Goal: Transaction & Acquisition: Download file/media

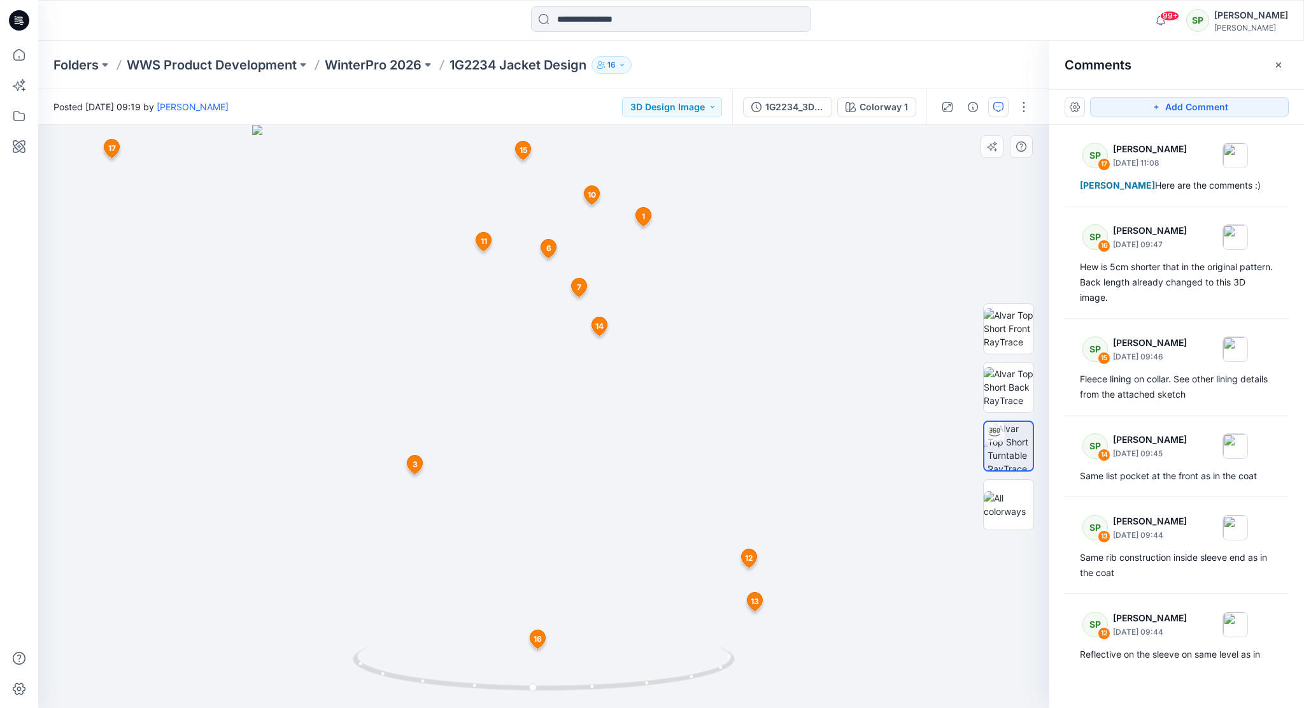
scroll to position [830, 0]
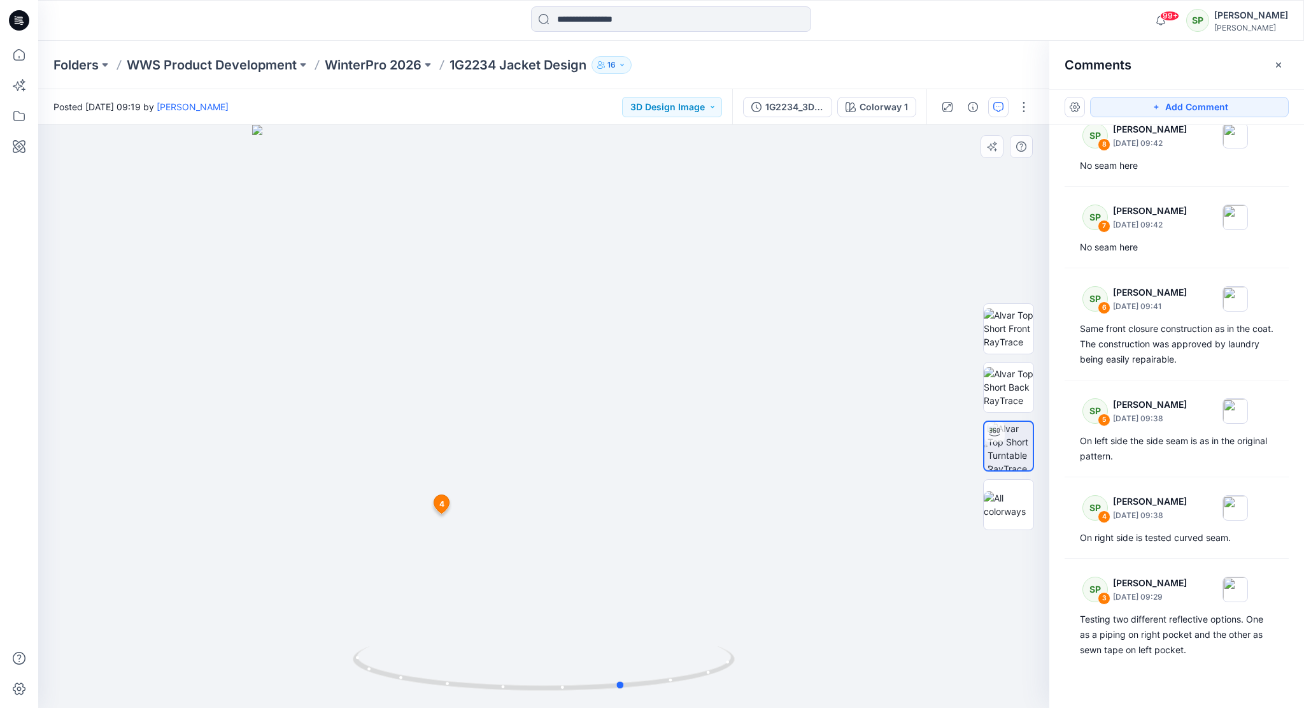
drag, startPoint x: 654, startPoint y: 686, endPoint x: 744, endPoint y: 688, distance: 90.5
click at [744, 688] on div at bounding box center [543, 416] width 1011 height 583
drag, startPoint x: 570, startPoint y: 690, endPoint x: 591, endPoint y: 690, distance: 21.0
click at [591, 690] on icon at bounding box center [545, 670] width 385 height 48
drag, startPoint x: 682, startPoint y: 680, endPoint x: 657, endPoint y: 703, distance: 33.8
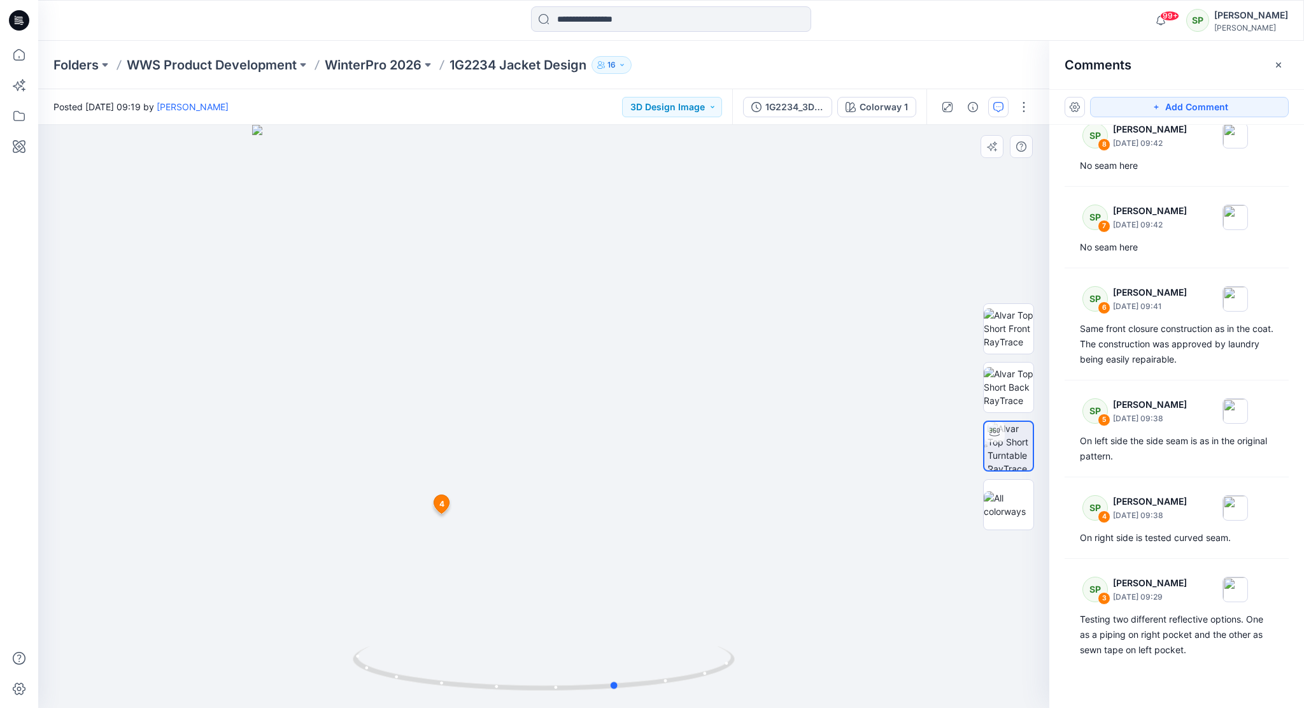
click at [657, 703] on div at bounding box center [543, 416] width 1011 height 583
drag, startPoint x: 688, startPoint y: 682, endPoint x: 574, endPoint y: 685, distance: 114.7
click at [574, 685] on icon at bounding box center [545, 670] width 385 height 48
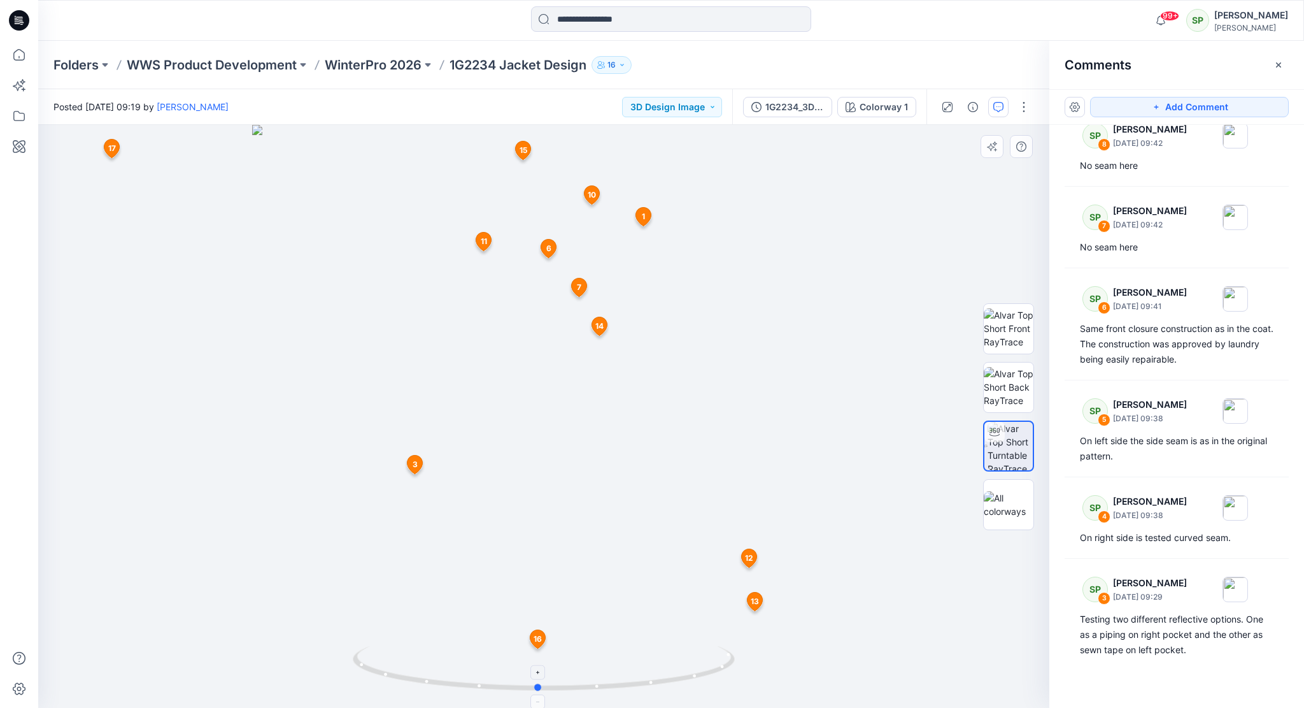
drag, startPoint x: 655, startPoint y: 685, endPoint x: 688, endPoint y: 692, distance: 34.0
click at [688, 692] on icon at bounding box center [545, 670] width 385 height 48
drag, startPoint x: 717, startPoint y: 675, endPoint x: 709, endPoint y: 675, distance: 7.6
click at [709, 675] on icon at bounding box center [545, 670] width 385 height 48
click at [539, 641] on span "16" at bounding box center [538, 638] width 8 height 11
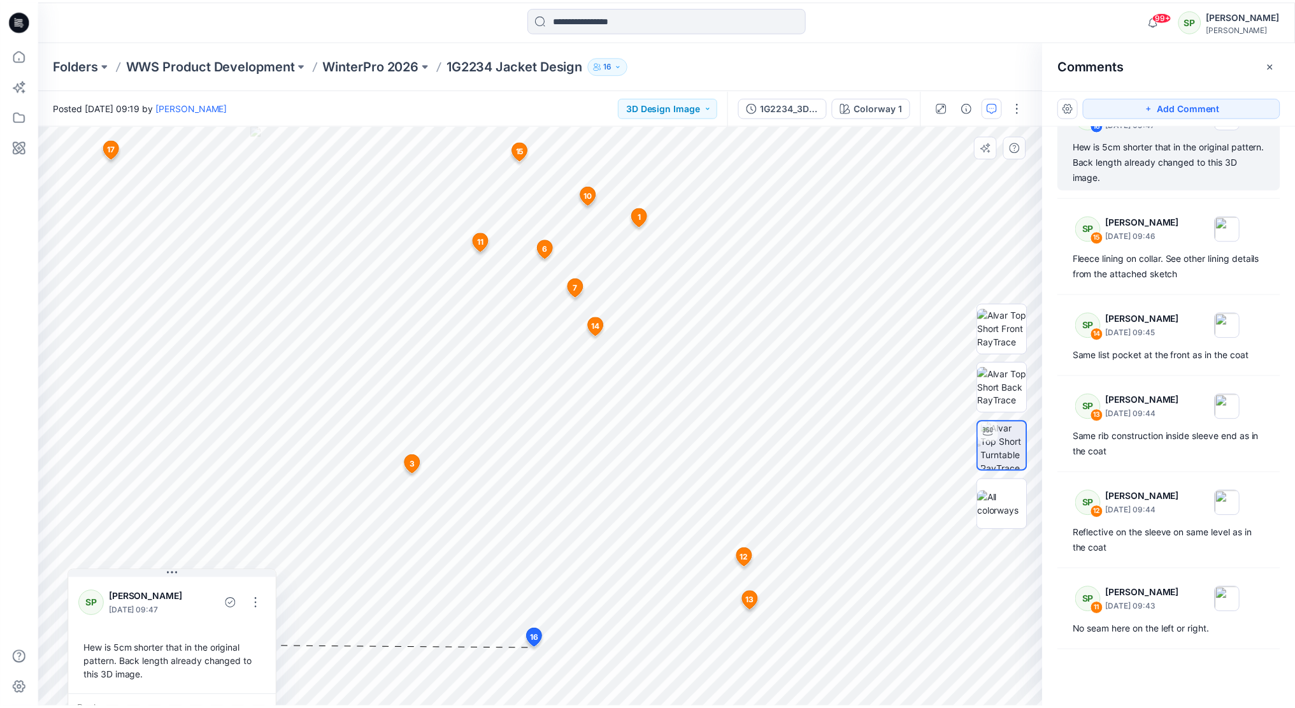
scroll to position [104, 0]
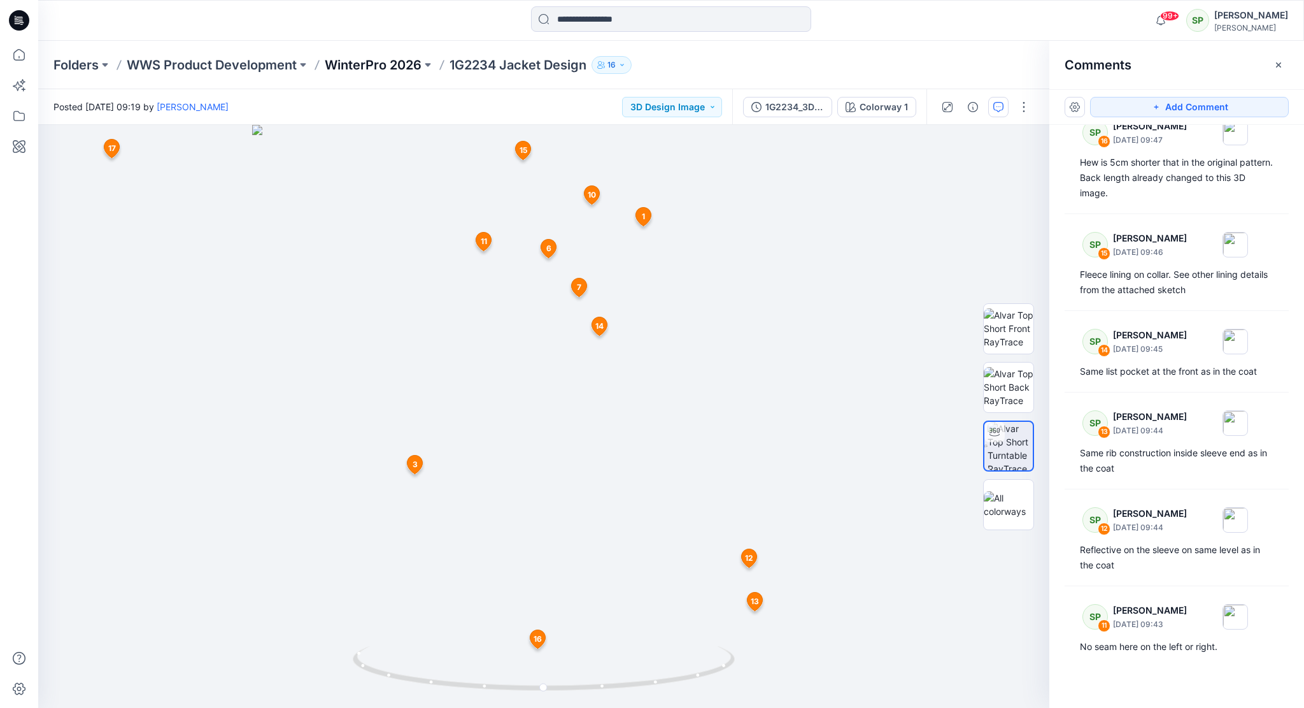
click at [402, 65] on p "WinterPro 2026" at bounding box center [373, 65] width 97 height 18
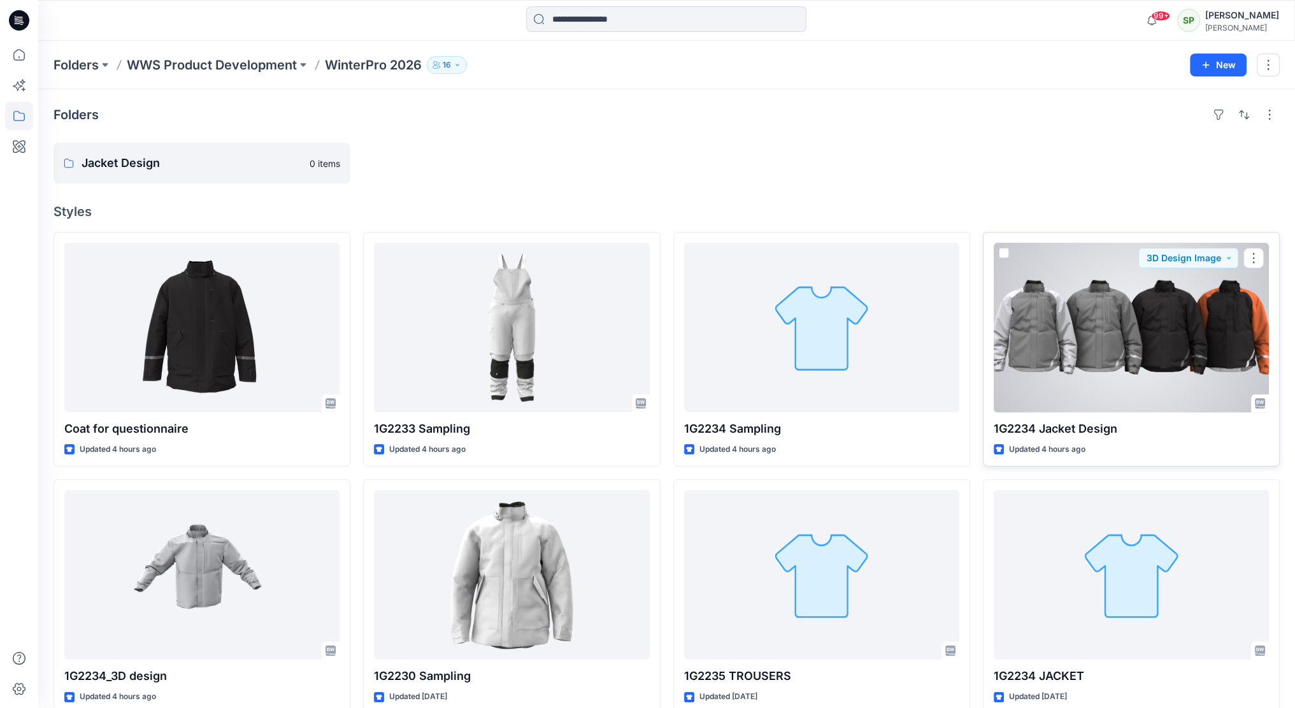
click at [1132, 331] on div at bounding box center [1130, 327] width 275 height 169
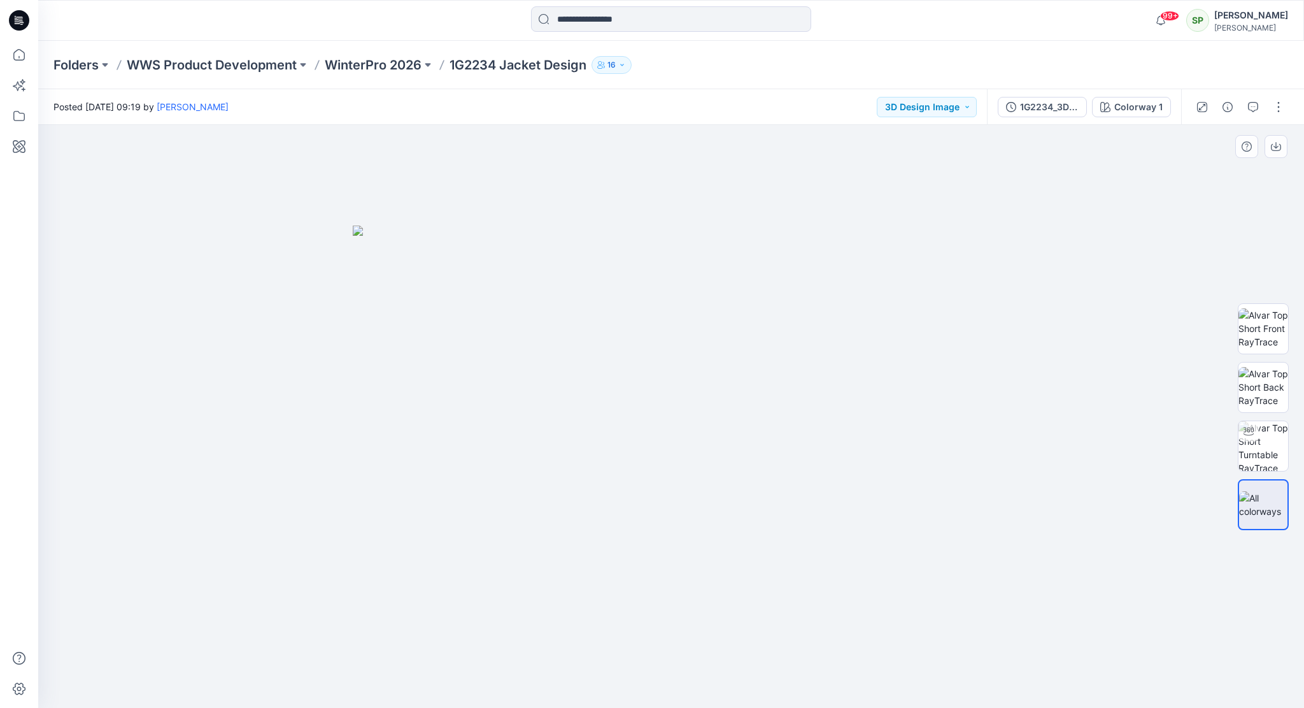
click at [960, 227] on img at bounding box center [671, 466] width 637 height 483
click at [388, 61] on p "WinterPro 2026" at bounding box center [373, 65] width 97 height 18
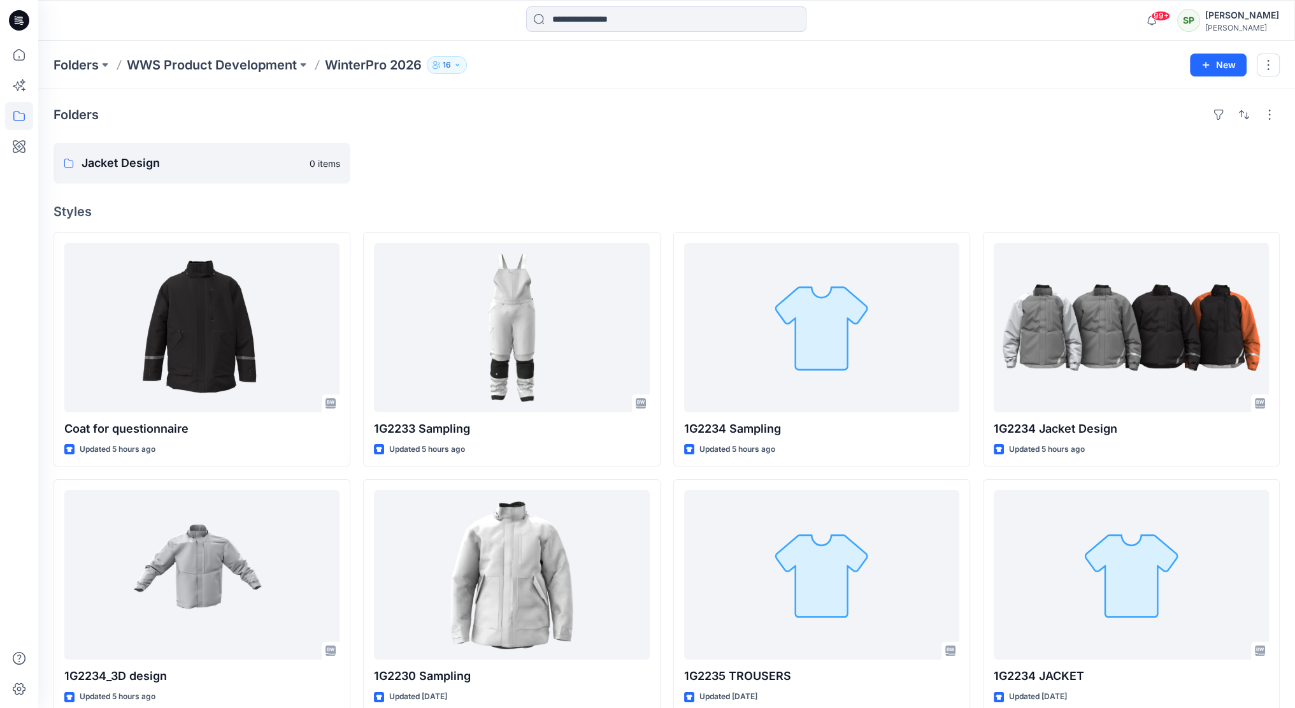
click at [886, 185] on div "Folders Jacket Design 0 items Styles Coat for questionnaire Updated 5 hours ago…" at bounding box center [666, 555] width 1257 height 933
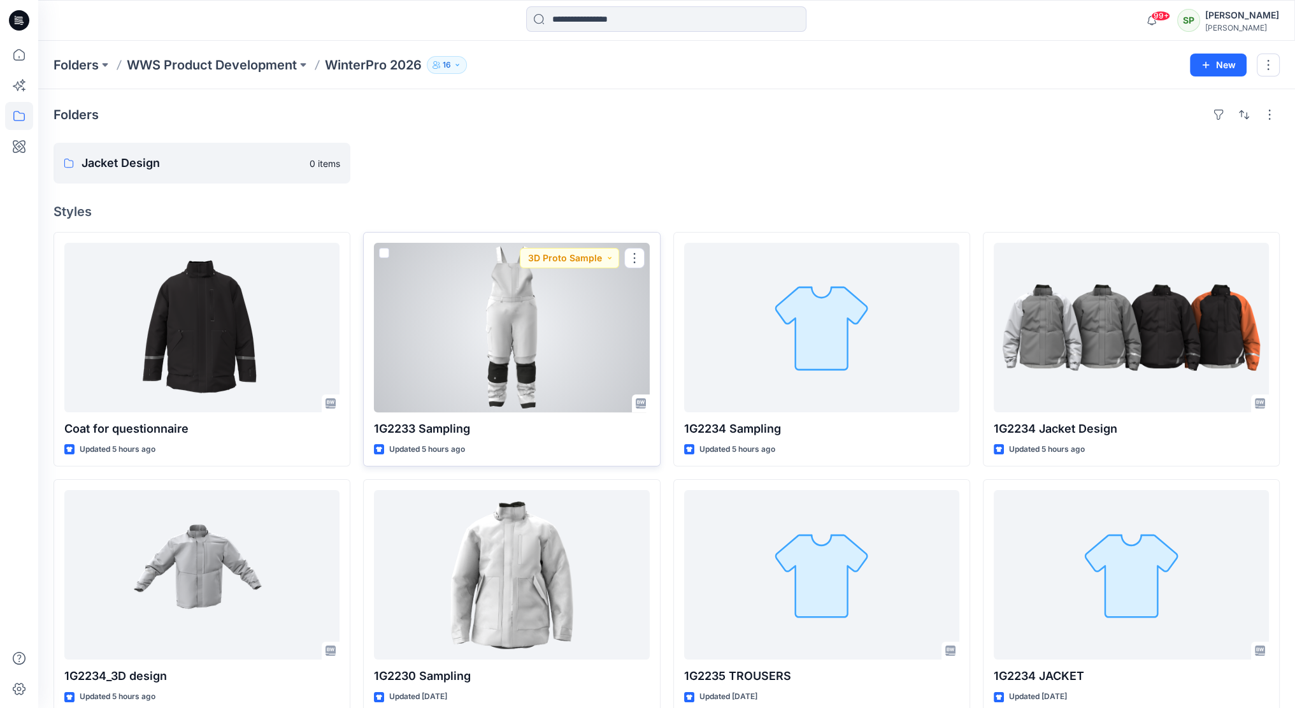
click at [525, 325] on div at bounding box center [511, 327] width 275 height 169
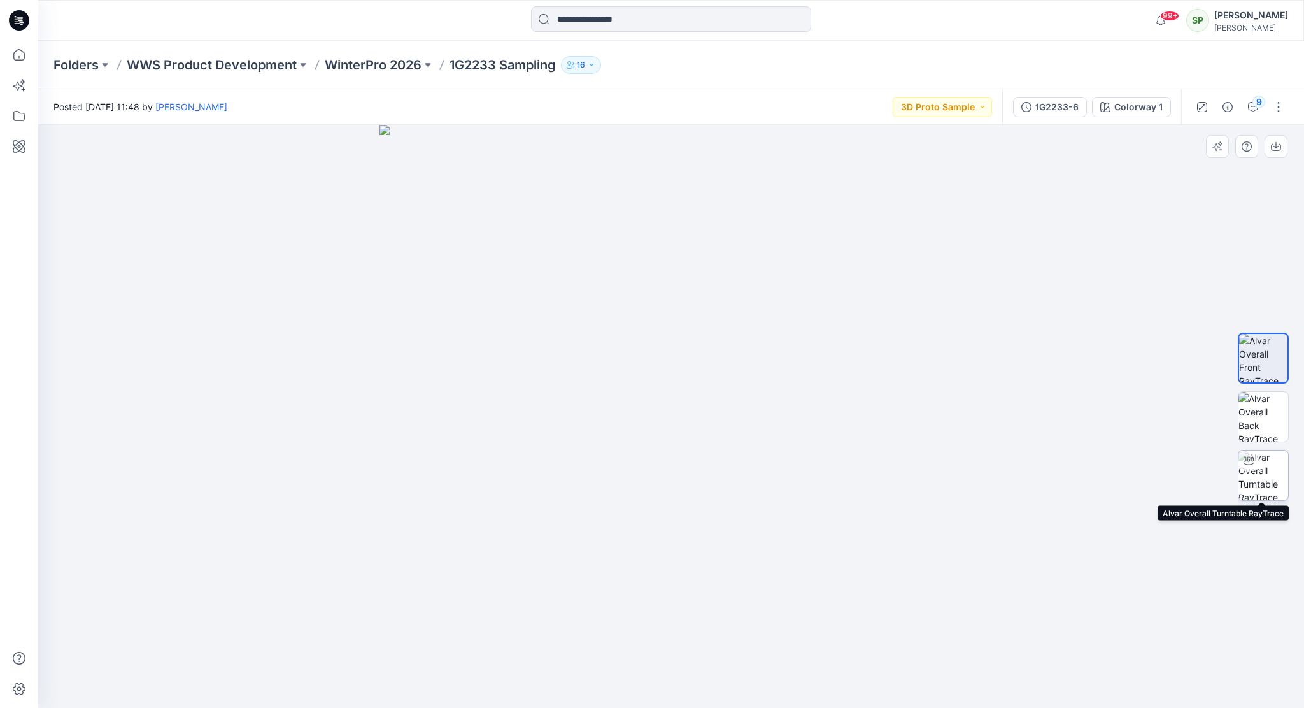
click at [1278, 466] on img at bounding box center [1264, 475] width 50 height 50
drag, startPoint x: 820, startPoint y: 683, endPoint x: 829, endPoint y: 676, distance: 10.8
click at [829, 676] on icon at bounding box center [672, 670] width 385 height 48
click at [1019, 394] on div at bounding box center [671, 416] width 1266 height 583
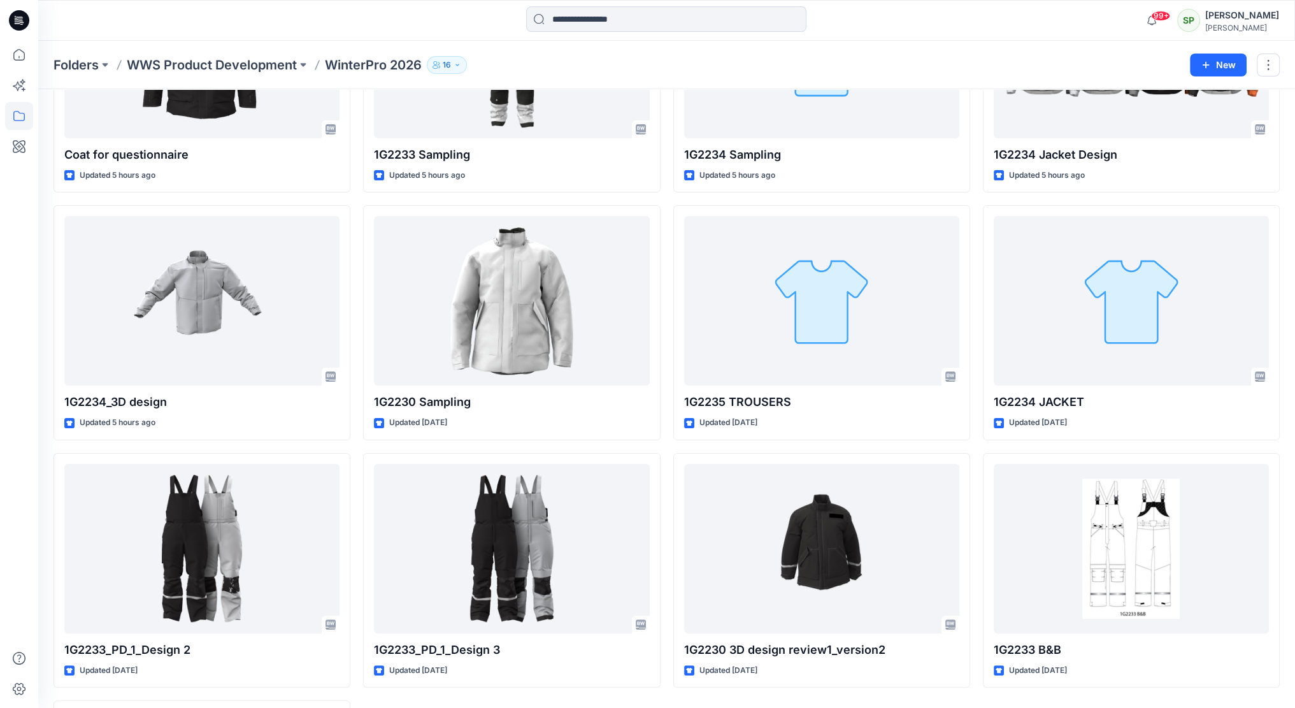
scroll to position [382, 0]
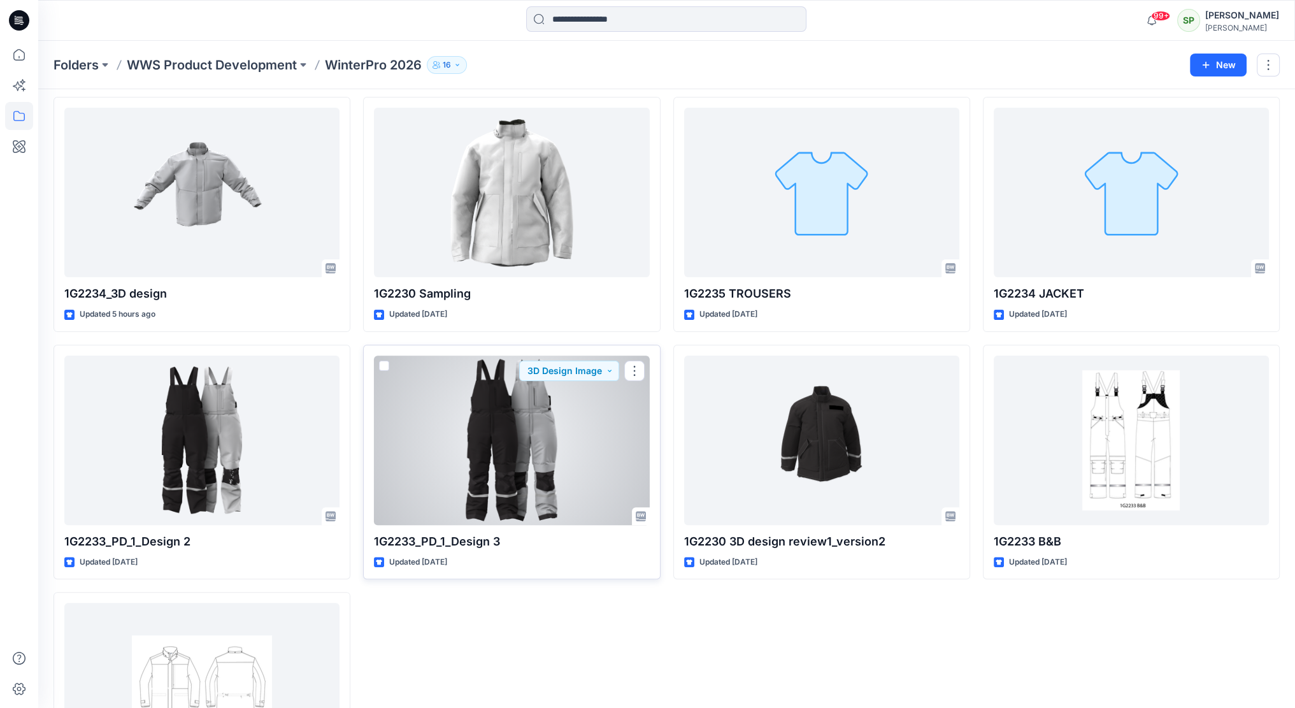
click at [558, 448] on div at bounding box center [511, 439] width 275 height 169
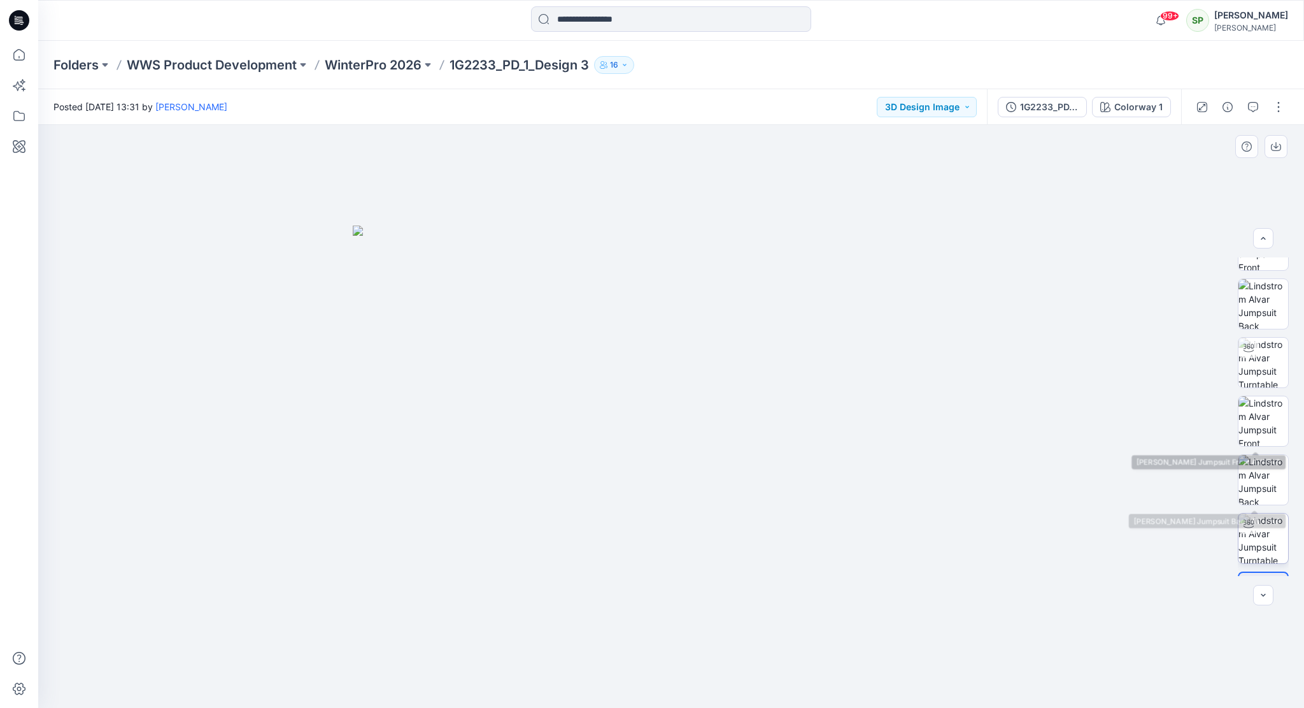
scroll to position [84, 0]
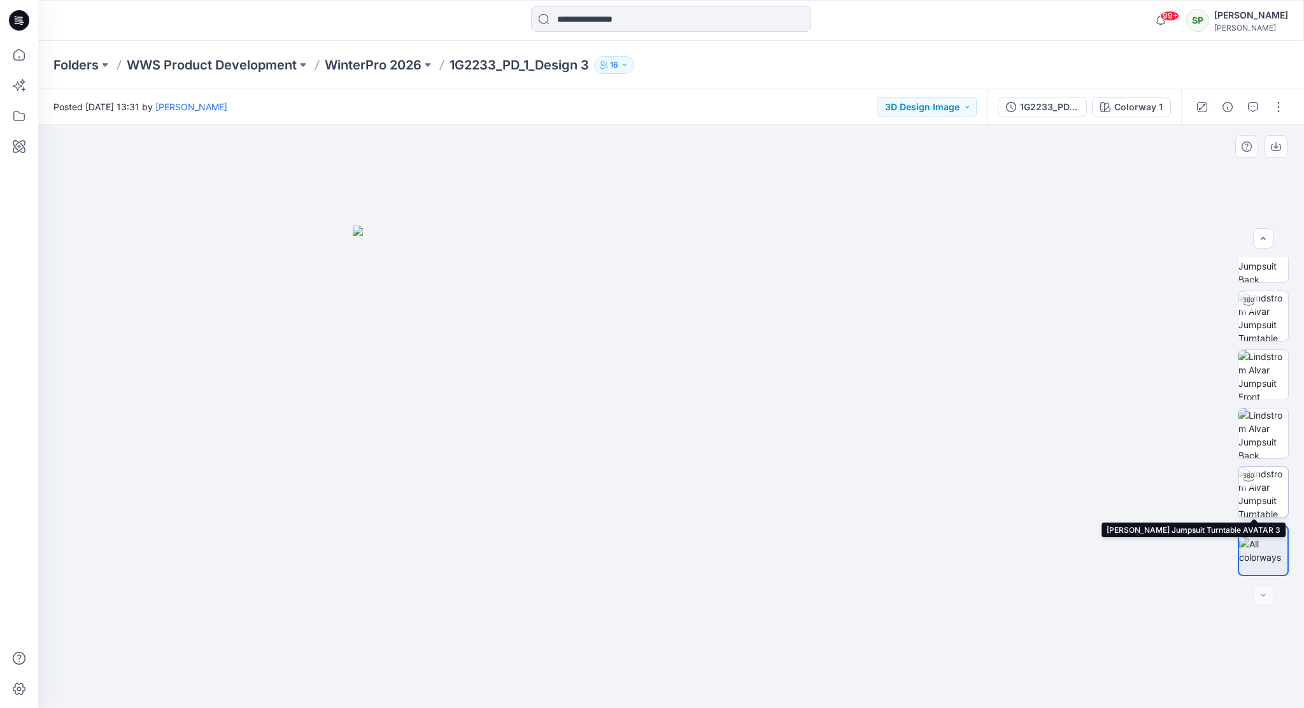
click at [1267, 481] on img at bounding box center [1264, 492] width 50 height 50
drag, startPoint x: 755, startPoint y: 688, endPoint x: 637, endPoint y: 690, distance: 117.2
click at [637, 690] on icon at bounding box center [672, 670] width 385 height 48
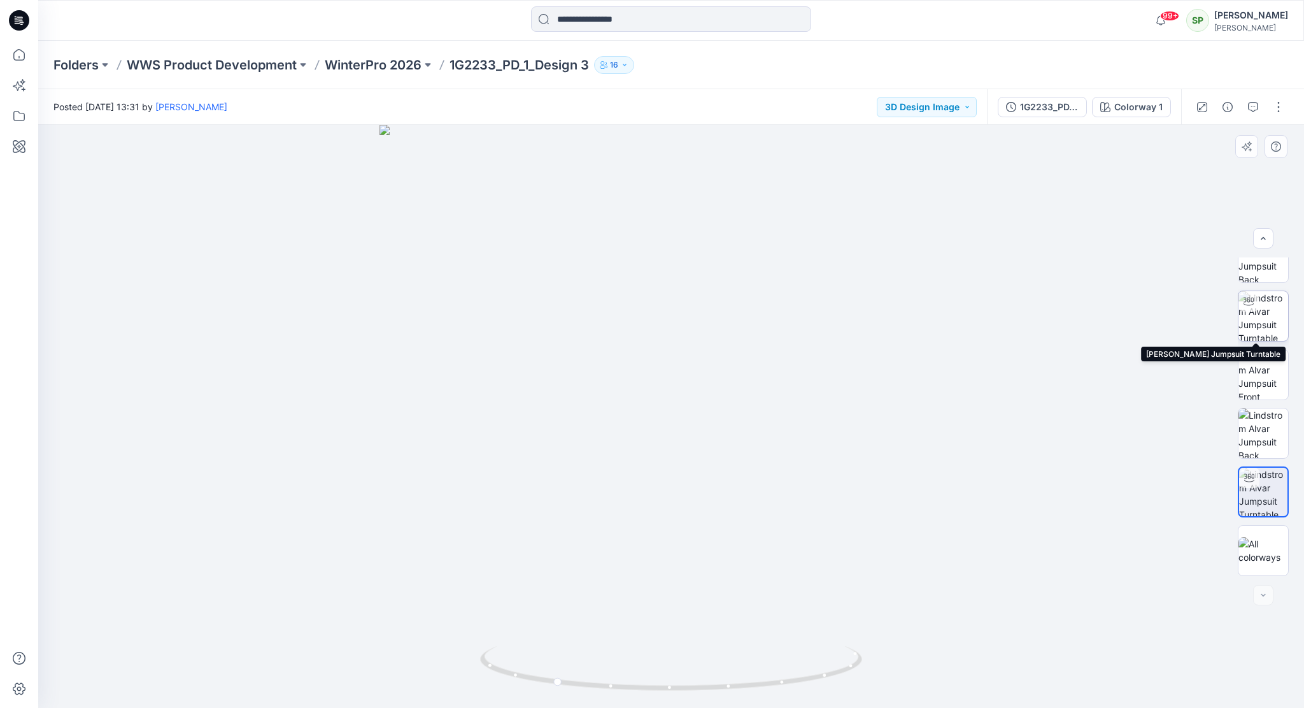
click at [1261, 325] on img at bounding box center [1264, 316] width 50 height 50
drag, startPoint x: 800, startPoint y: 686, endPoint x: 768, endPoint y: 686, distance: 31.8
click at [768, 686] on icon at bounding box center [672, 670] width 385 height 48
drag, startPoint x: 751, startPoint y: 583, endPoint x: 716, endPoint y: 356, distance: 230.0
click at [716, 356] on img at bounding box center [671, 284] width 848 height 848
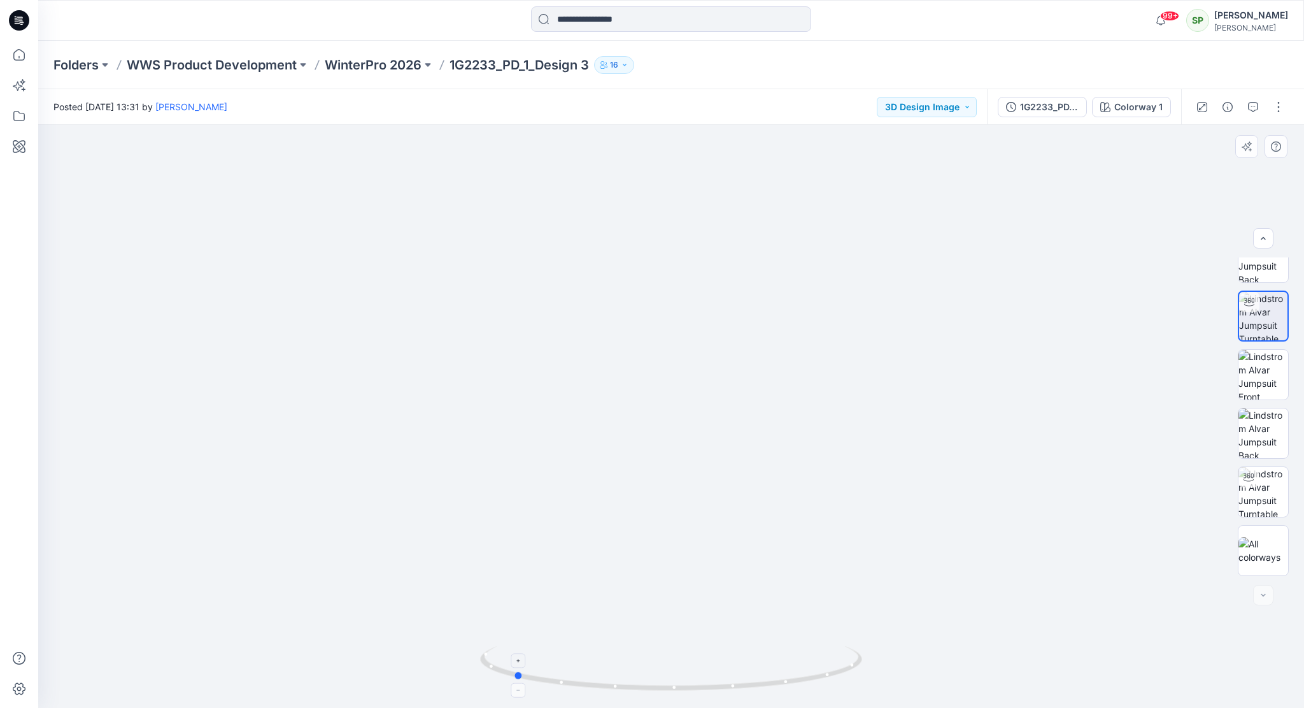
drag, startPoint x: 819, startPoint y: 680, endPoint x: 693, endPoint y: 688, distance: 126.4
click at [693, 688] on icon at bounding box center [672, 670] width 385 height 48
click at [1141, 106] on div "Colorway 1" at bounding box center [1138, 107] width 48 height 14
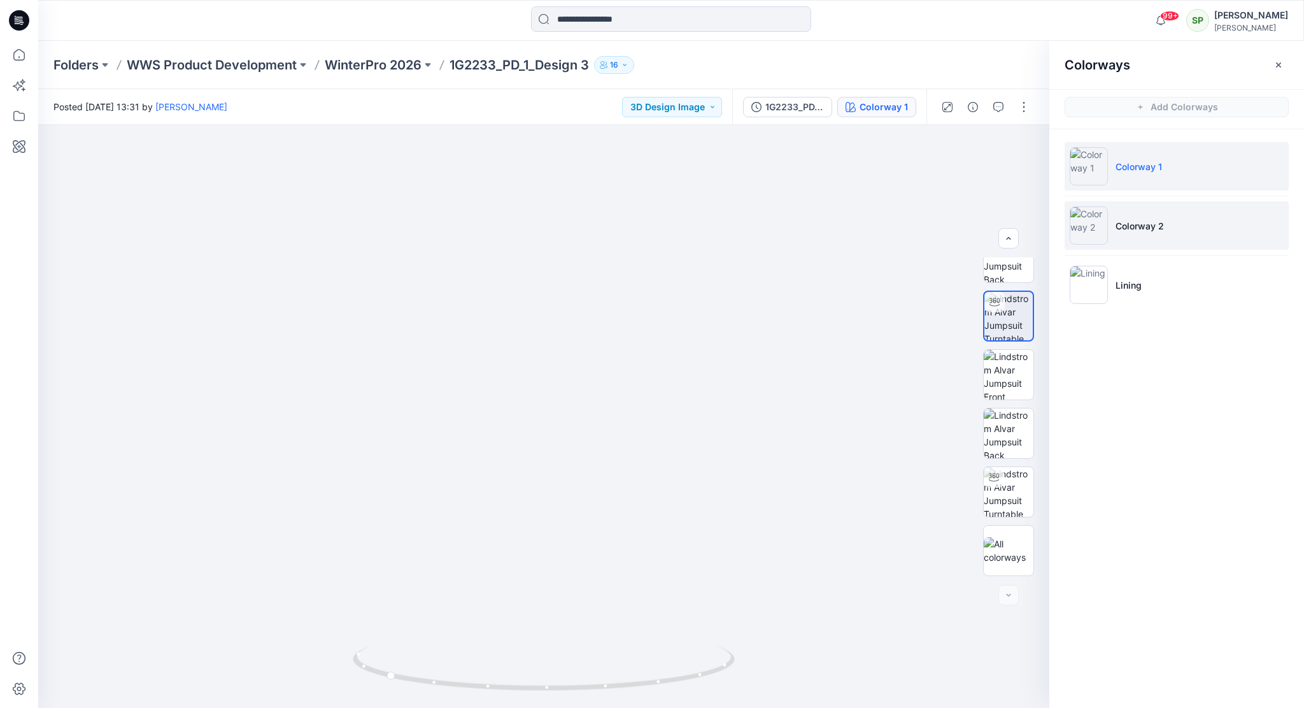
click at [1106, 227] on img at bounding box center [1089, 225] width 38 height 38
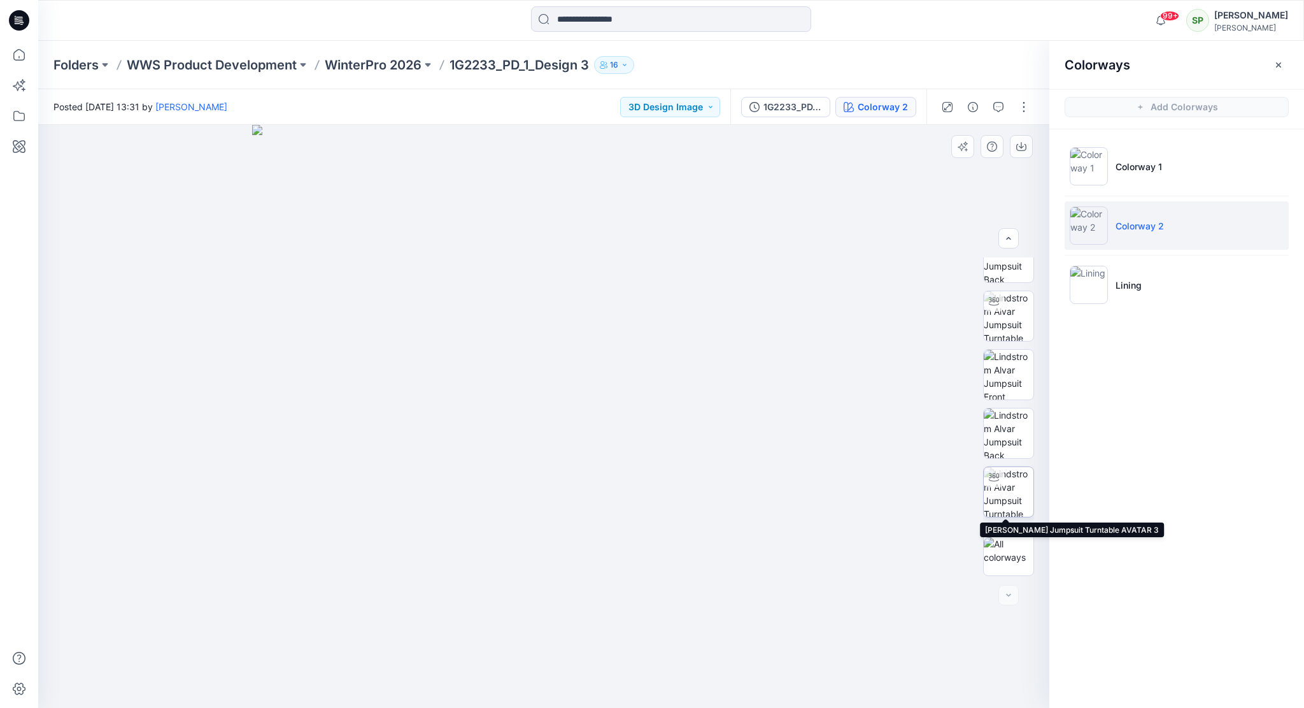
click at [1002, 488] on img at bounding box center [1009, 492] width 50 height 50
drag, startPoint x: 676, startPoint y: 675, endPoint x: 538, endPoint y: 686, distance: 138.6
click at [538, 686] on icon at bounding box center [545, 670] width 385 height 48
click at [1011, 309] on img at bounding box center [1009, 316] width 50 height 50
drag, startPoint x: 660, startPoint y: 688, endPoint x: 499, endPoint y: 690, distance: 161.1
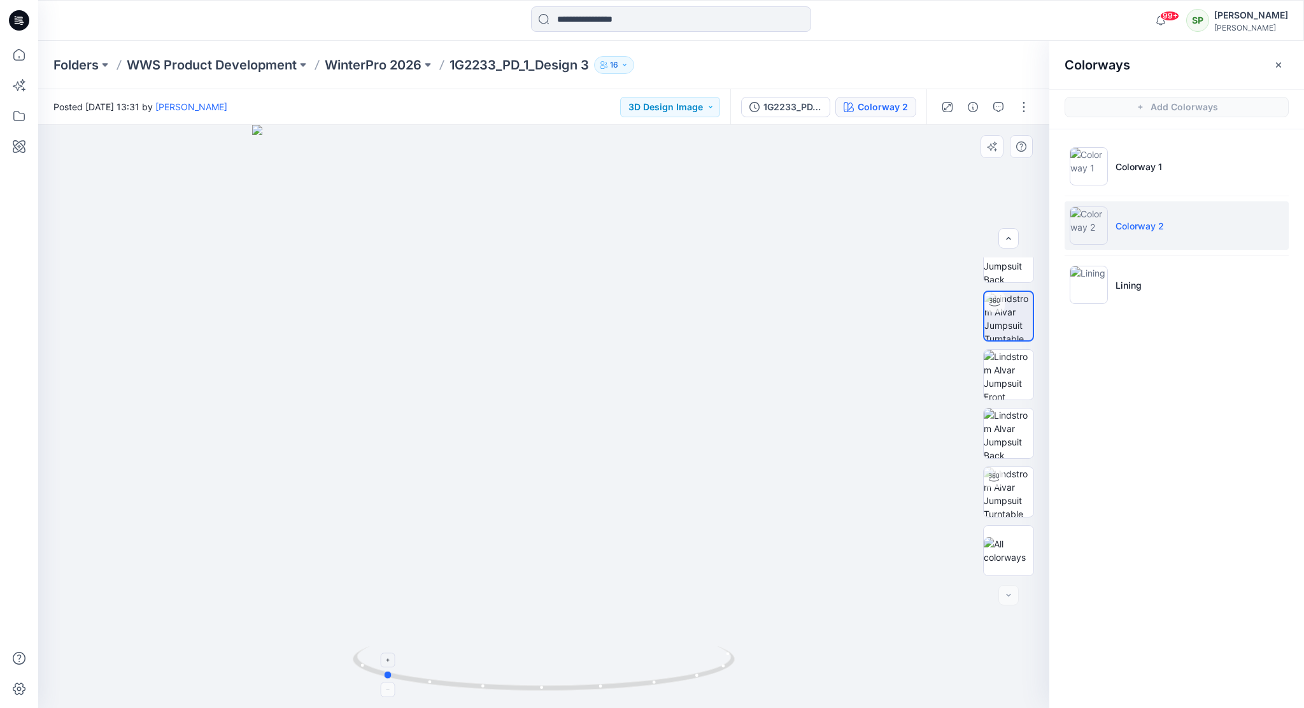
click at [499, 690] on icon at bounding box center [545, 670] width 385 height 48
drag, startPoint x: 634, startPoint y: 596, endPoint x: 695, endPoint y: 218, distance: 382.7
drag, startPoint x: 729, startPoint y: 549, endPoint x: 711, endPoint y: 305, distance: 244.5
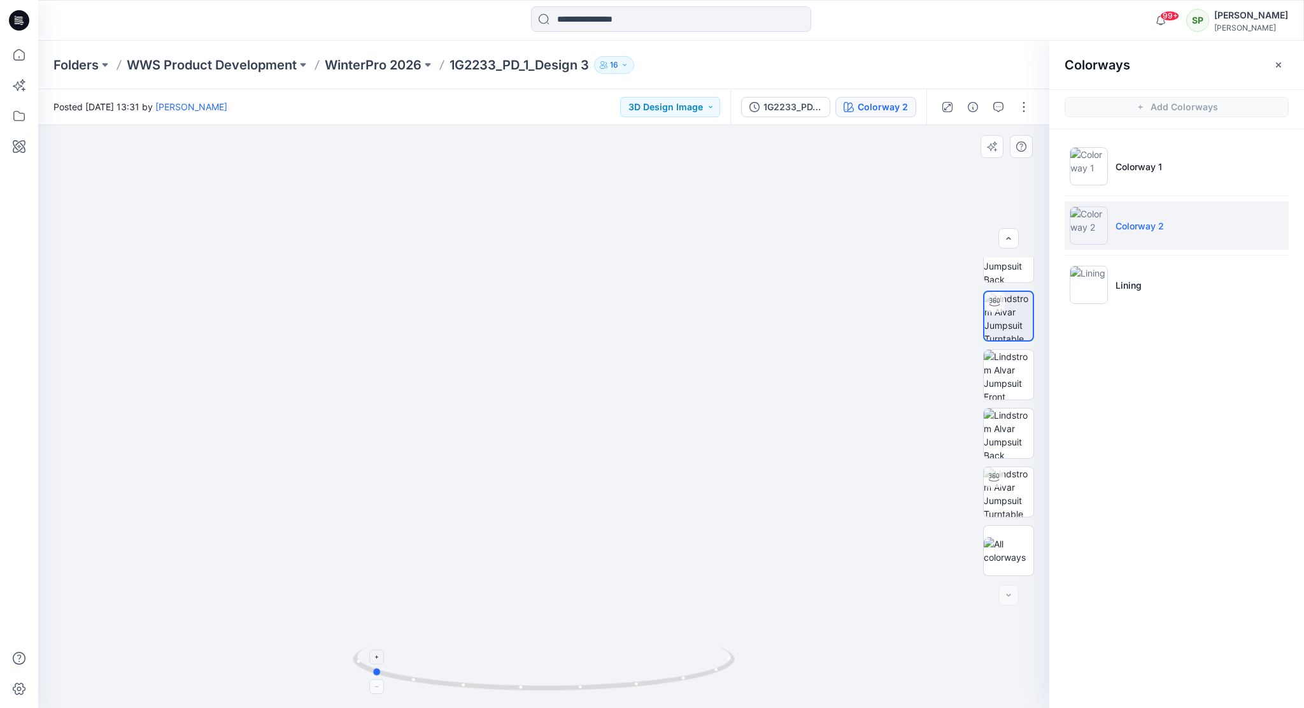
drag, startPoint x: 484, startPoint y: 688, endPoint x: 473, endPoint y: 685, distance: 11.9
click at [473, 685] on icon at bounding box center [545, 670] width 385 height 48
click at [707, 676] on icon at bounding box center [545, 670] width 385 height 48
drag, startPoint x: 713, startPoint y: 674, endPoint x: 620, endPoint y: 674, distance: 93.0
click at [620, 674] on icon at bounding box center [545, 670] width 385 height 48
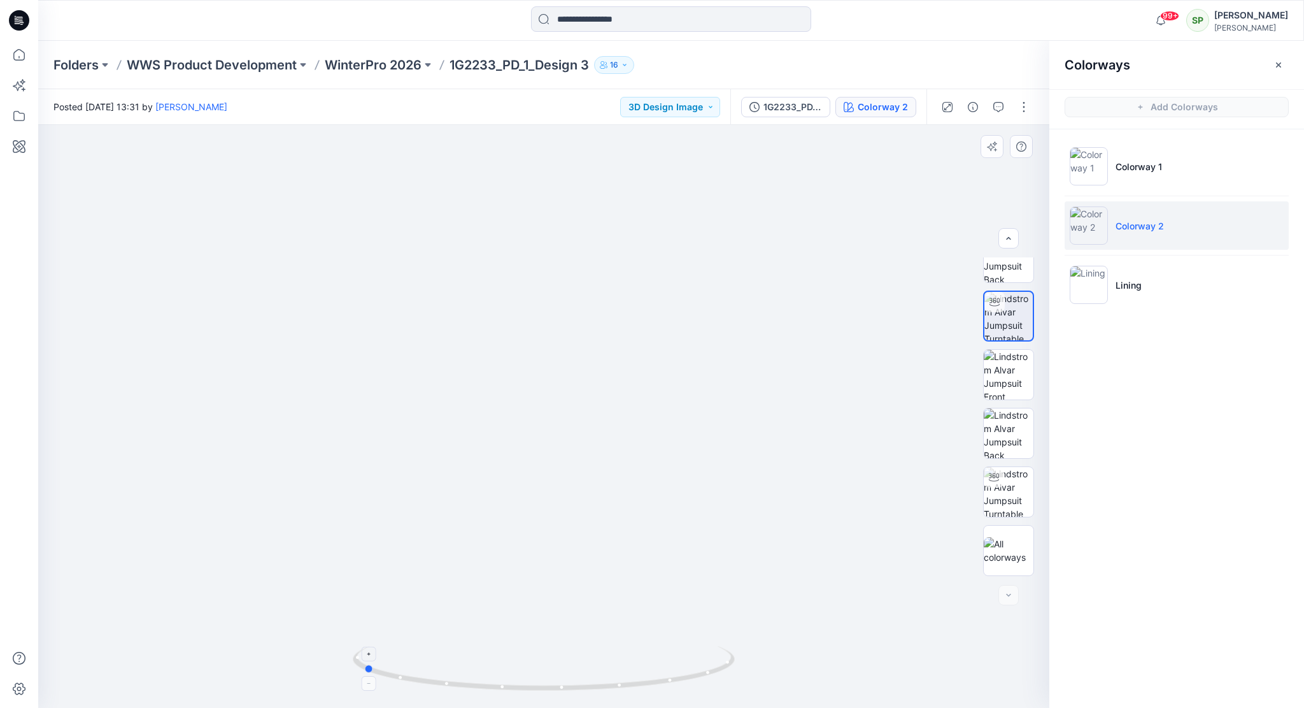
drag, startPoint x: 585, startPoint y: 688, endPoint x: 667, endPoint y: 687, distance: 82.2
click at [667, 687] on icon at bounding box center [545, 670] width 385 height 48
drag, startPoint x: 707, startPoint y: 676, endPoint x: 676, endPoint y: 673, distance: 30.7
click at [676, 673] on icon at bounding box center [545, 670] width 385 height 48
drag, startPoint x: 650, startPoint y: 687, endPoint x: 676, endPoint y: 682, distance: 27.1
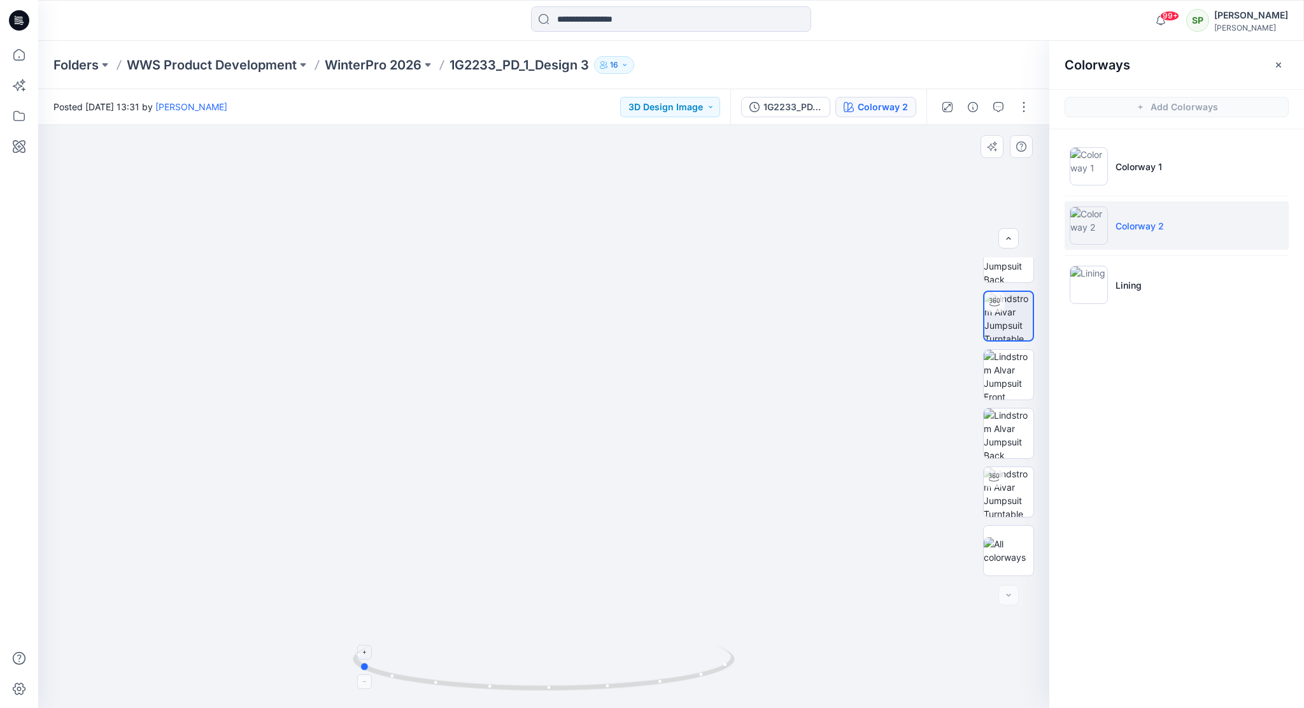
click at [676, 682] on icon at bounding box center [545, 670] width 385 height 48
drag, startPoint x: 689, startPoint y: 682, endPoint x: 635, endPoint y: 684, distance: 54.2
click at [637, 683] on icon at bounding box center [545, 670] width 385 height 48
drag, startPoint x: 612, startPoint y: 688, endPoint x: 618, endPoint y: 687, distance: 6.4
click at [618, 687] on icon at bounding box center [545, 670] width 385 height 48
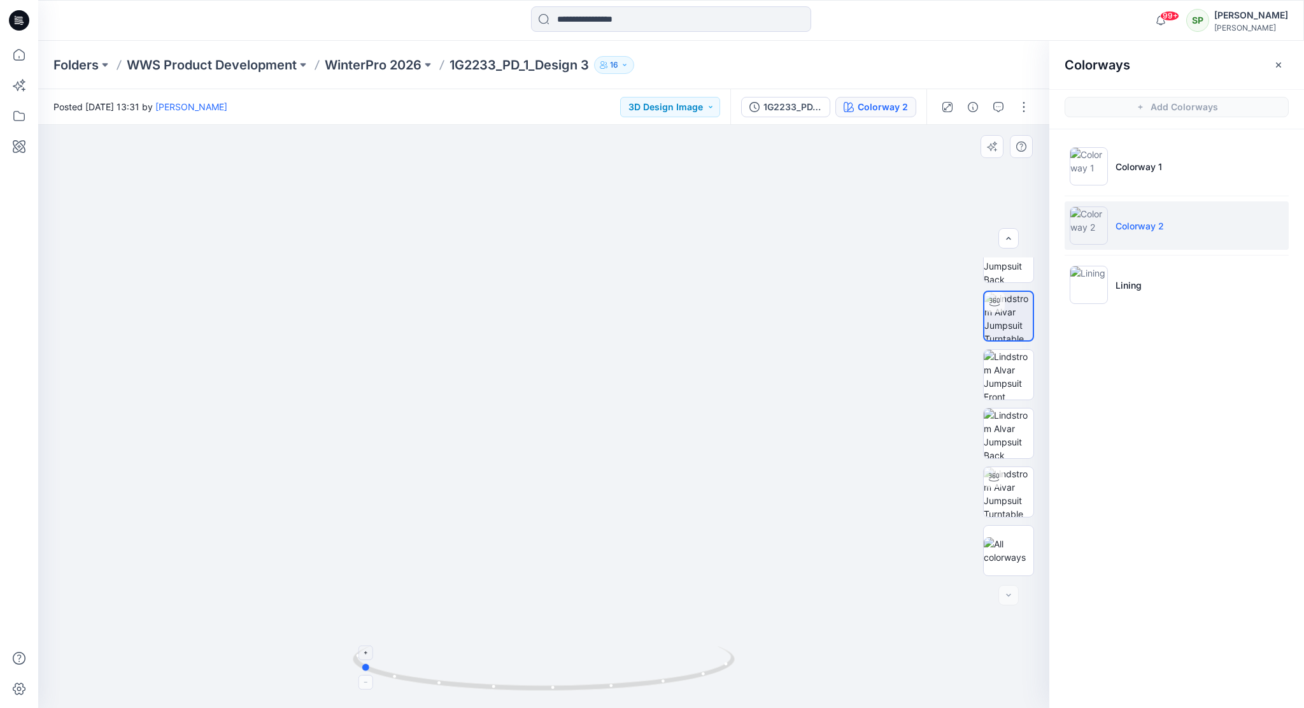
drag, startPoint x: 674, startPoint y: 683, endPoint x: 721, endPoint y: 677, distance: 46.8
click at [721, 677] on icon at bounding box center [545, 670] width 385 height 48
drag, startPoint x: 677, startPoint y: 681, endPoint x: 606, endPoint y: 678, distance: 70.7
click at [606, 678] on icon at bounding box center [545, 670] width 385 height 48
drag, startPoint x: 641, startPoint y: 688, endPoint x: 714, endPoint y: 681, distance: 72.9
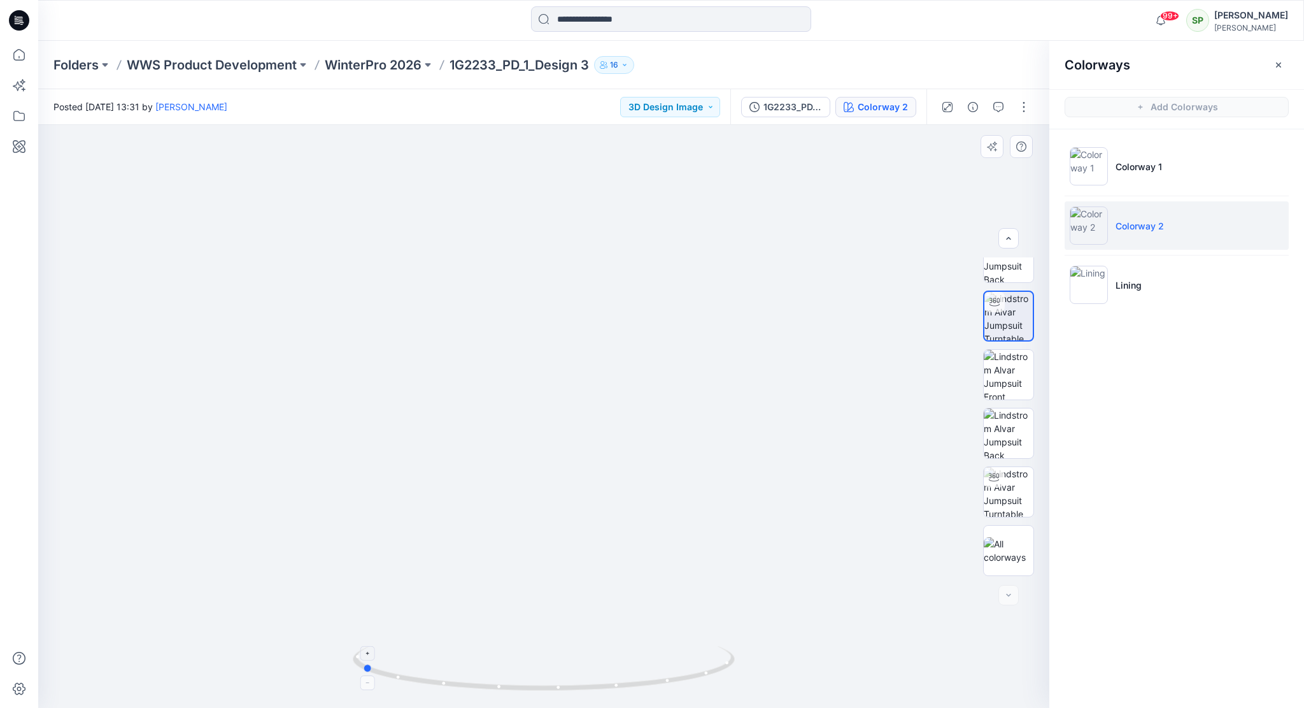
click at [714, 681] on icon at bounding box center [545, 670] width 385 height 48
drag, startPoint x: 586, startPoint y: 689, endPoint x: 646, endPoint y: 690, distance: 60.5
click at [646, 690] on icon at bounding box center [545, 670] width 385 height 48
drag, startPoint x: 703, startPoint y: 677, endPoint x: 806, endPoint y: 660, distance: 104.6
click at [806, 660] on div at bounding box center [543, 416] width 1011 height 583
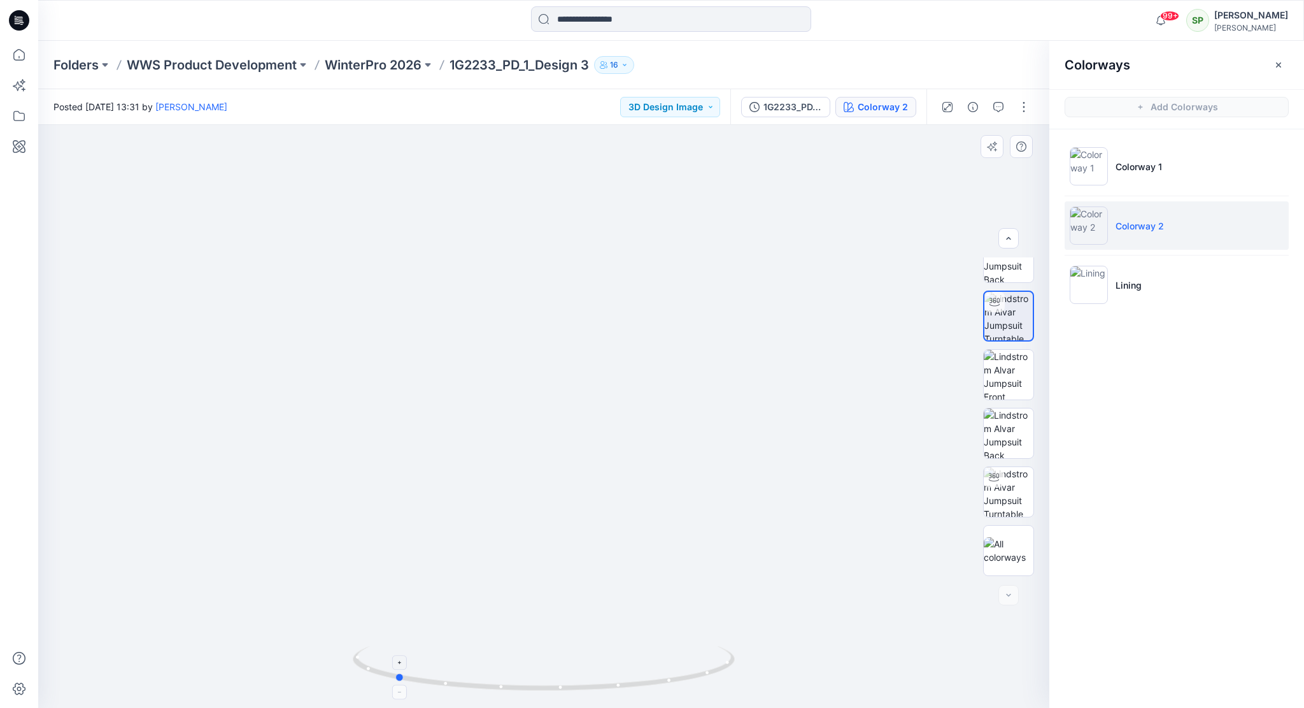
drag, startPoint x: 713, startPoint y: 674, endPoint x: 583, endPoint y: 680, distance: 130.7
click at [583, 680] on icon at bounding box center [545, 670] width 385 height 48
drag, startPoint x: 653, startPoint y: 682, endPoint x: 788, endPoint y: 674, distance: 135.2
click at [788, 674] on div at bounding box center [543, 416] width 1011 height 583
drag, startPoint x: 685, startPoint y: 681, endPoint x: 588, endPoint y: 679, distance: 97.5
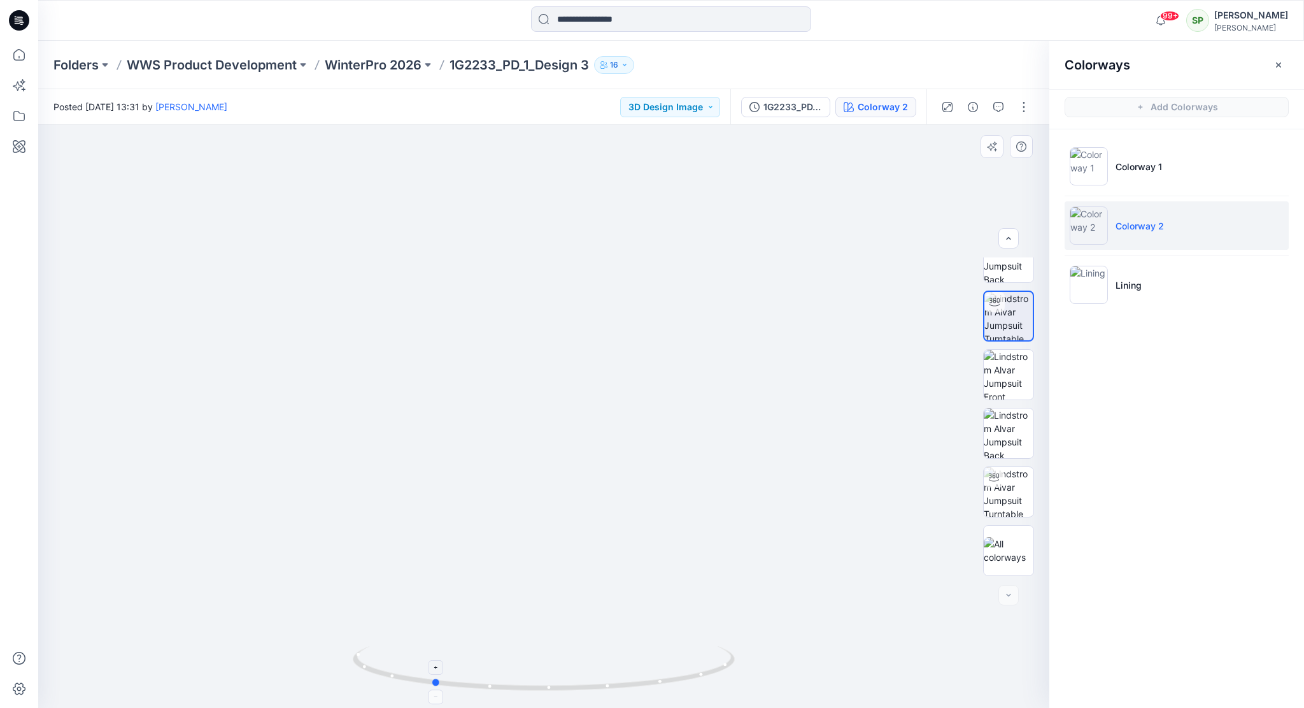
click at [588, 679] on icon at bounding box center [545, 670] width 385 height 48
drag, startPoint x: 520, startPoint y: 543, endPoint x: 651, endPoint y: 513, distance: 134.1
click at [656, 511] on img at bounding box center [594, 269] width 1113 height 878
drag, startPoint x: 617, startPoint y: 693, endPoint x: 809, endPoint y: 677, distance: 192.4
click at [809, 677] on div at bounding box center [543, 416] width 1011 height 583
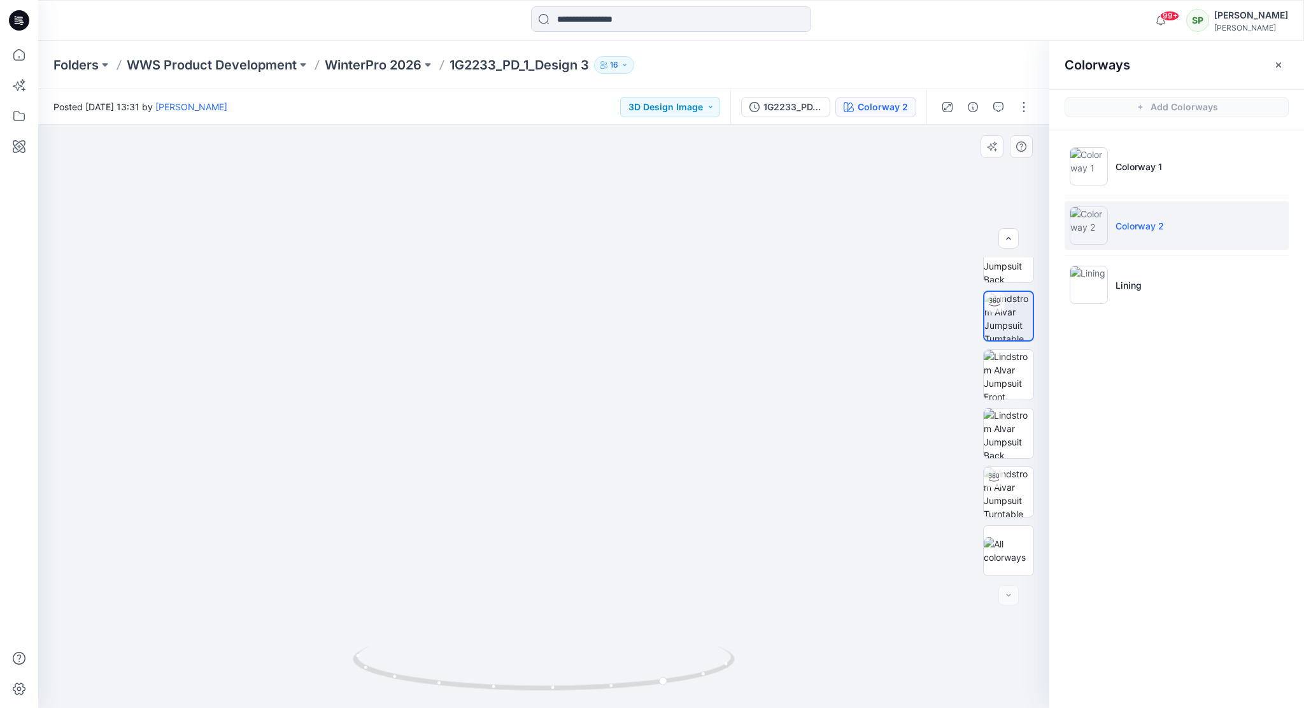
drag, startPoint x: 917, startPoint y: 503, endPoint x: 646, endPoint y: 474, distance: 272.2
click at [646, 474] on img at bounding box center [589, 105] width 1642 height 1206
click at [381, 62] on p "WinterPro 2026" at bounding box center [373, 65] width 97 height 18
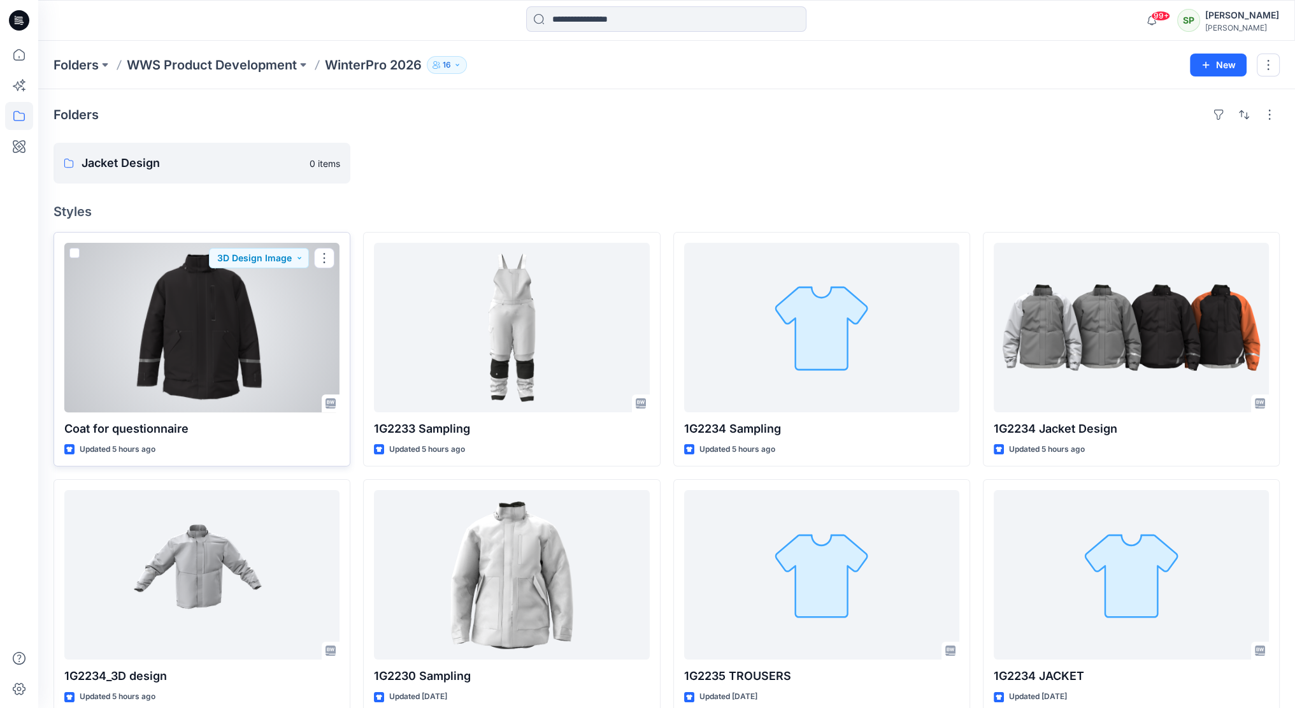
click at [177, 324] on div at bounding box center [201, 327] width 275 height 169
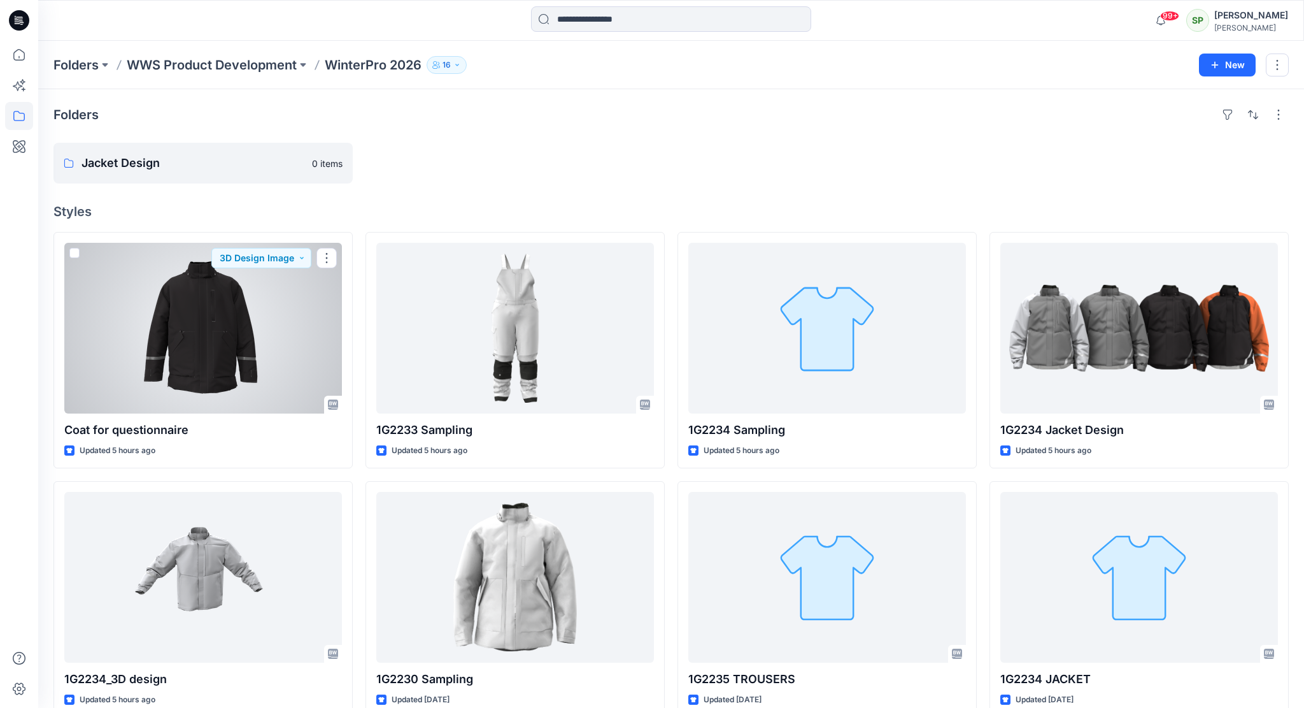
click at [177, 324] on div "Folders WWS Product Development WinterPro 2026 16 New Folders Jacket Design 0 i…" at bounding box center [671, 534] width 1266 height 986
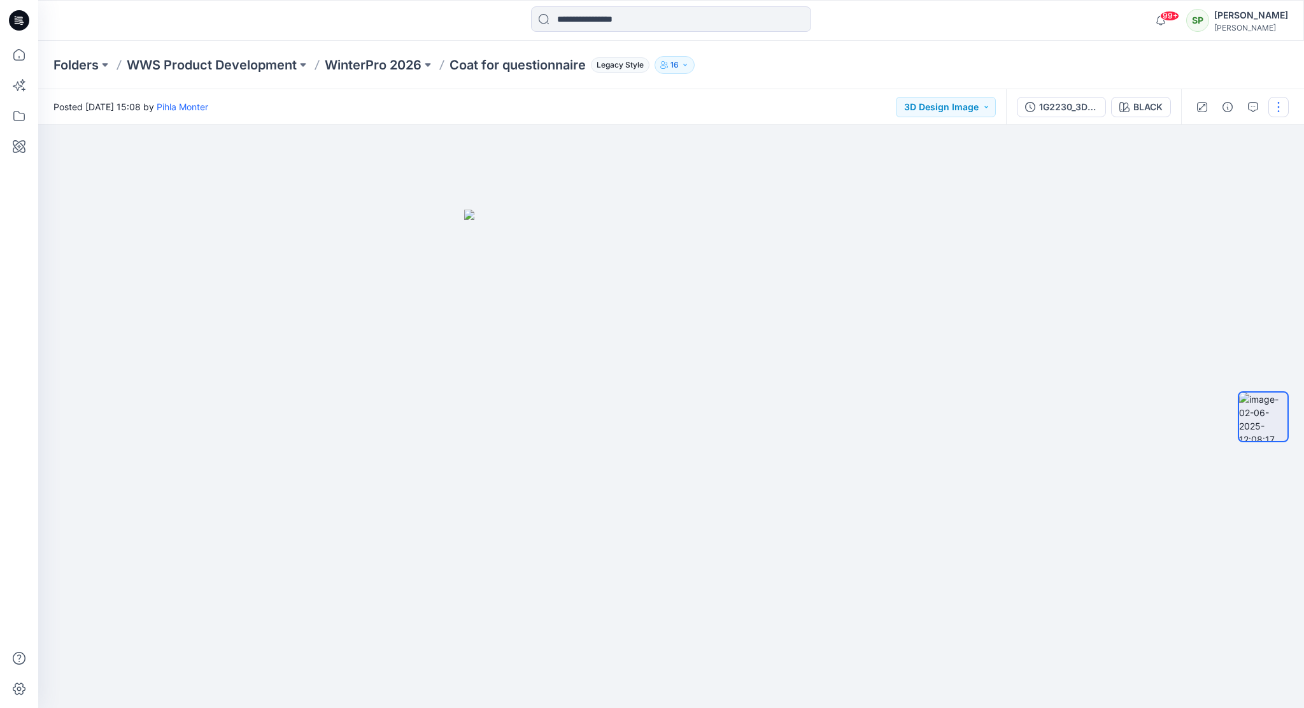
click at [1284, 106] on button "button" at bounding box center [1279, 107] width 20 height 20
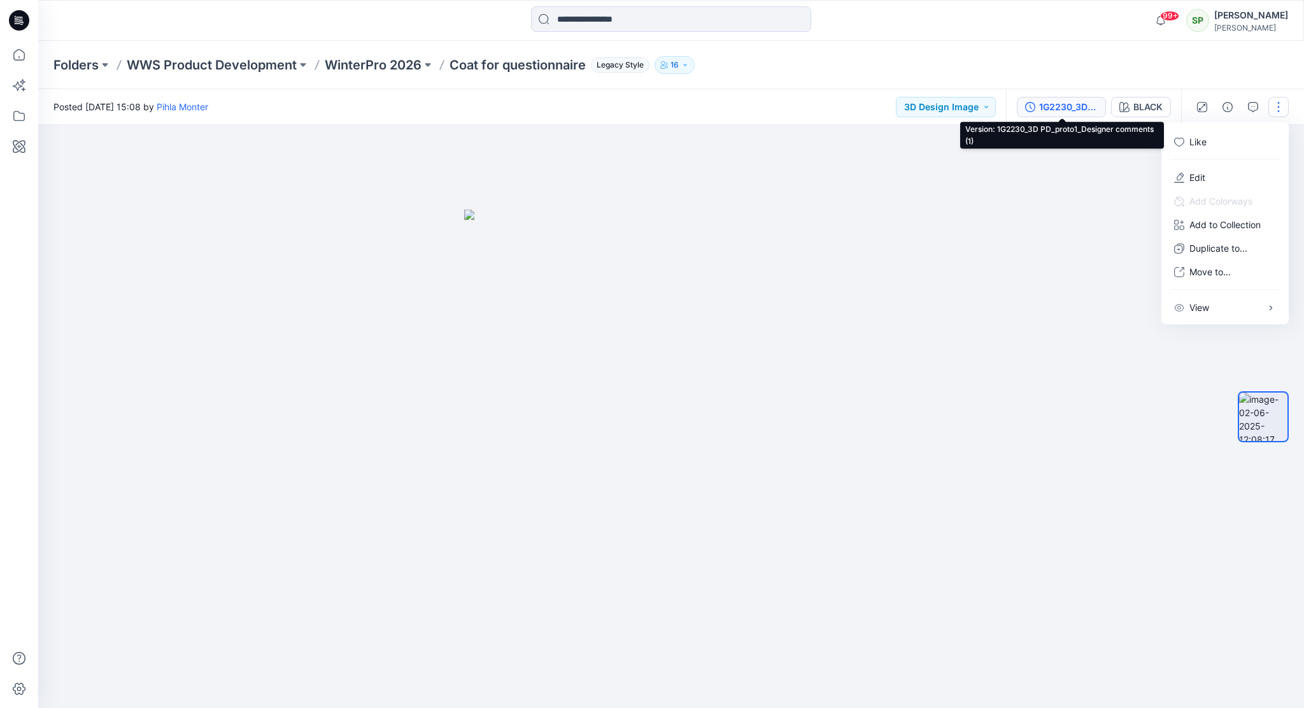
click at [1064, 104] on div "1G2230_3D PD_proto1_Designer comments (1)" at bounding box center [1068, 107] width 59 height 14
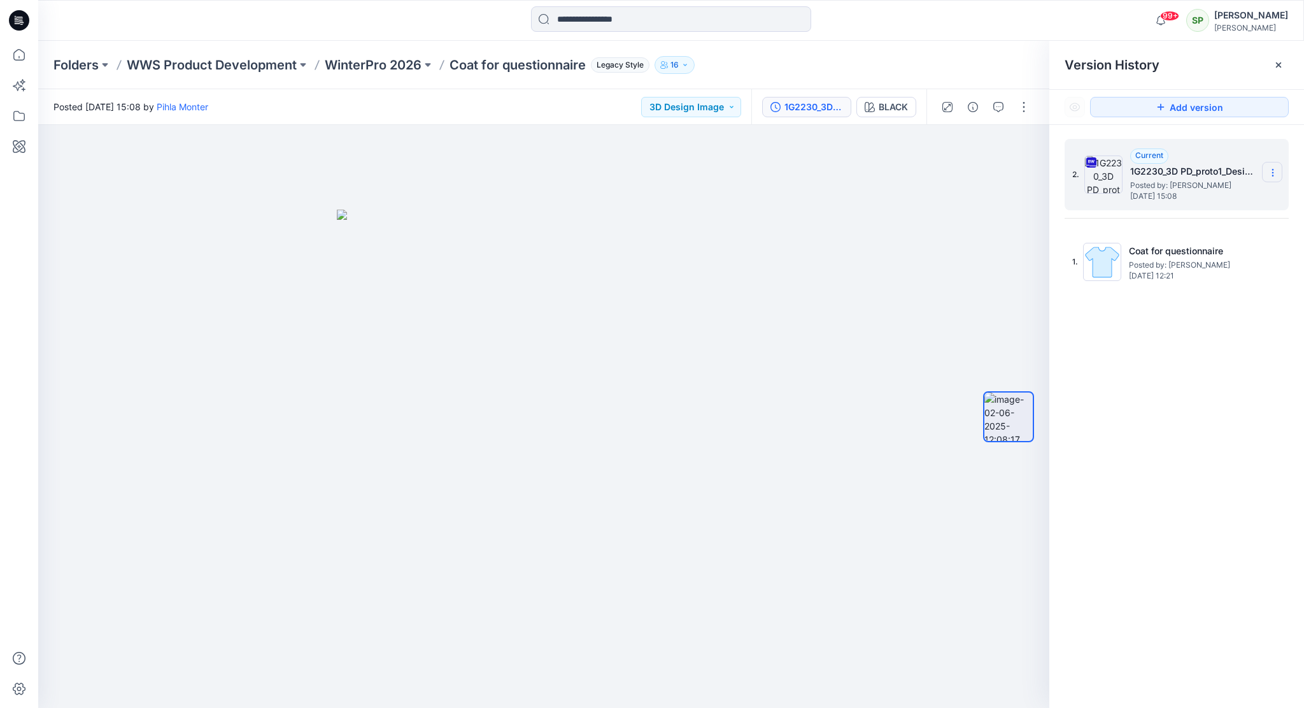
click at [1271, 175] on icon at bounding box center [1273, 172] width 10 height 10
click at [1207, 194] on span "Download Source BW File" at bounding box center [1208, 197] width 106 height 15
